Goal: Information Seeking & Learning: Learn about a topic

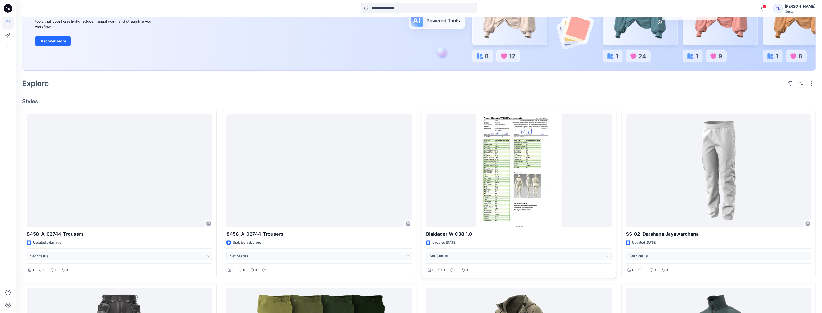
scroll to position [120, 0]
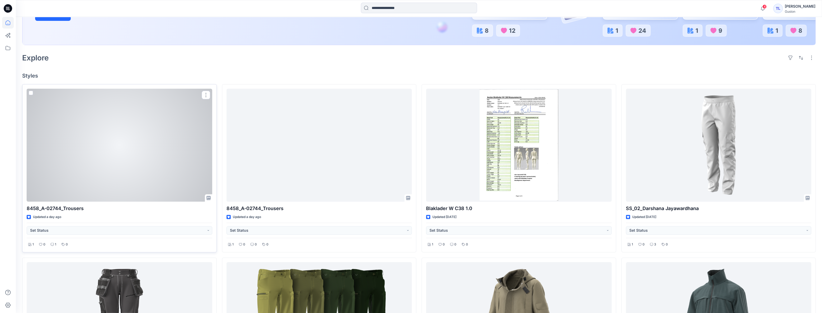
click at [117, 167] on div at bounding box center [120, 145] width 186 height 113
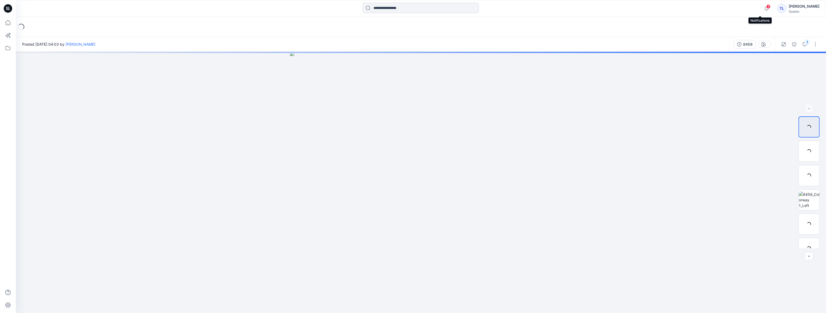
click at [766, 8] on span "4" at bounding box center [768, 6] width 4 height 4
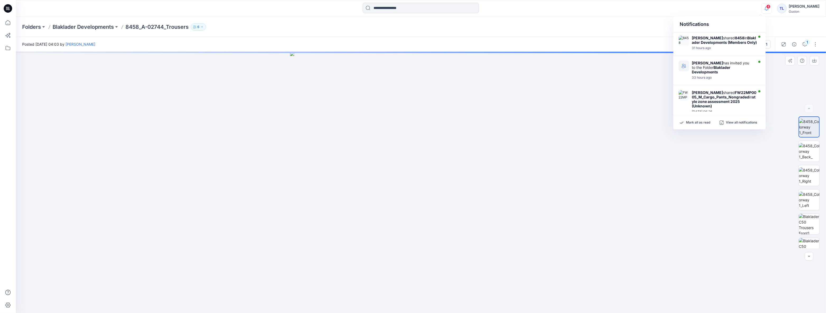
drag, startPoint x: 604, startPoint y: 219, endPoint x: 636, endPoint y: 208, distance: 33.2
click at [605, 219] on div at bounding box center [421, 182] width 810 height 261
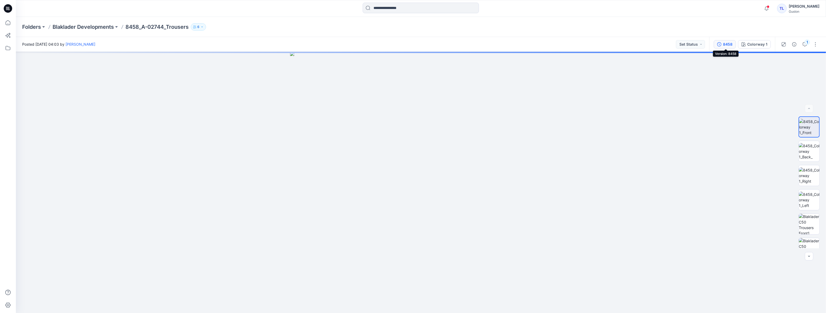
click at [726, 46] on div "8458" at bounding box center [728, 44] width 10 height 6
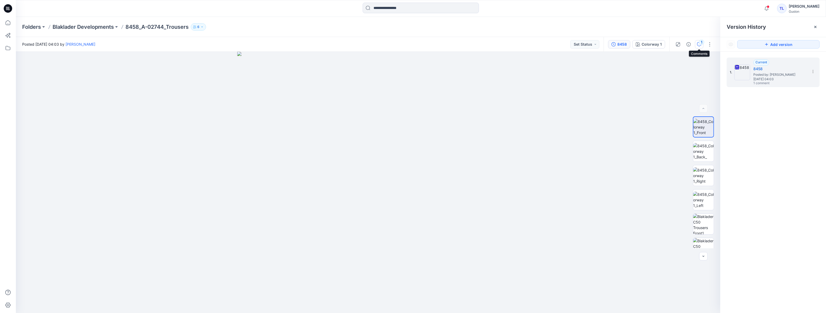
click at [699, 43] on icon "button" at bounding box center [699, 44] width 4 height 4
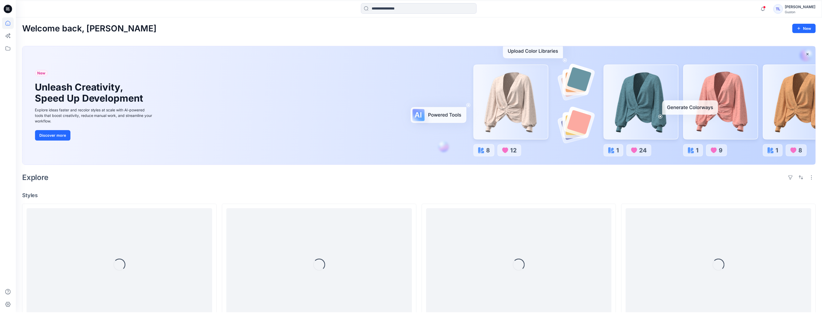
scroll to position [120, 0]
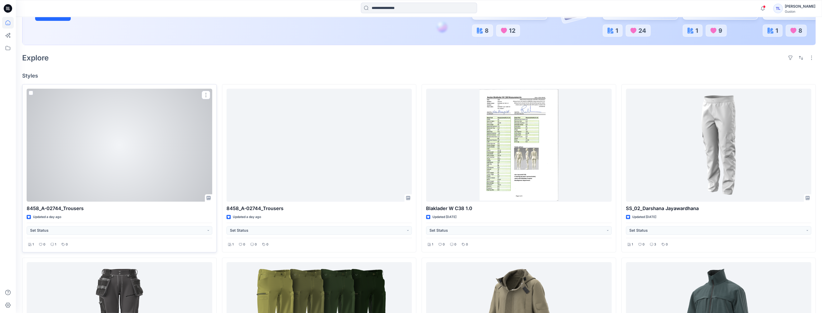
click at [171, 175] on div at bounding box center [120, 145] width 186 height 113
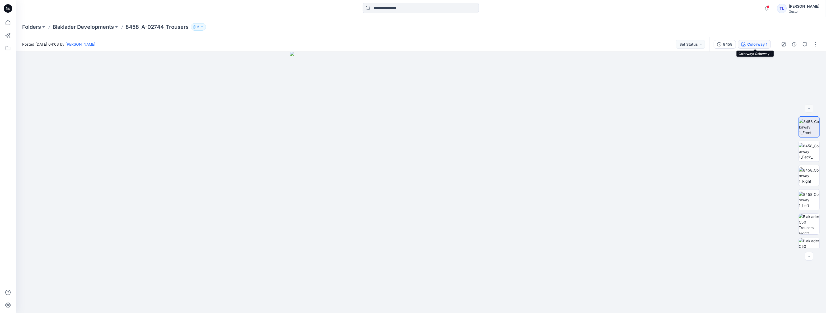
click at [747, 47] on button "Colorway 1" at bounding box center [754, 44] width 33 height 8
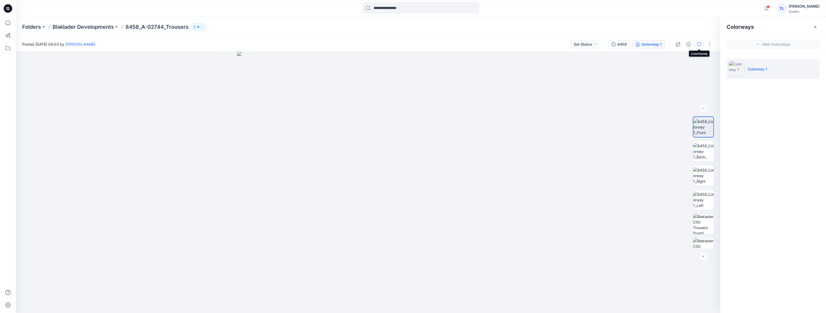
drag, startPoint x: 696, startPoint y: 44, endPoint x: 699, endPoint y: 47, distance: 3.9
click at [696, 44] on button "button" at bounding box center [699, 44] width 8 height 8
